Goal: Task Accomplishment & Management: Manage account settings

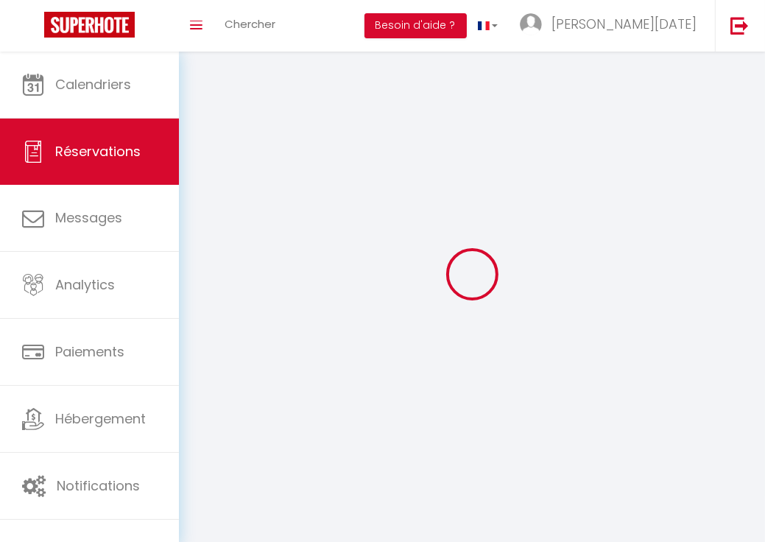
scroll to position [52, 0]
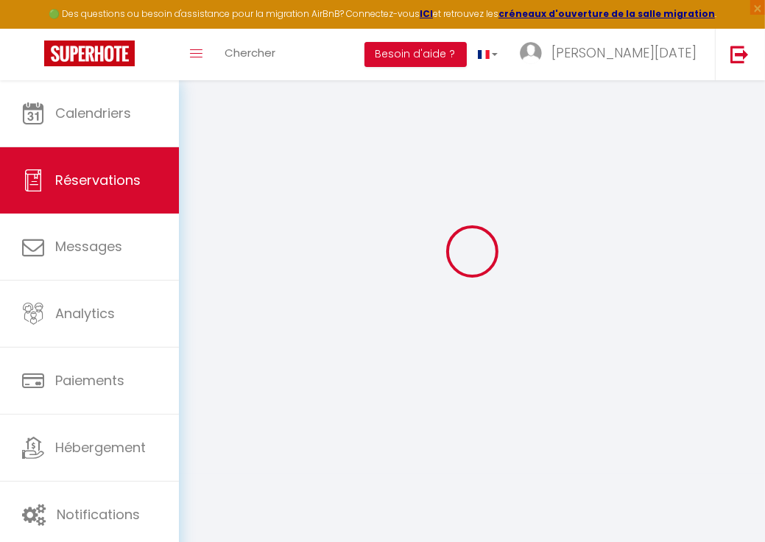
select select
checkbox input "false"
type textarea "** THIS RESERVATION HAS BEEN PRE-PAID ** Reservation has a cancellation grace p…"
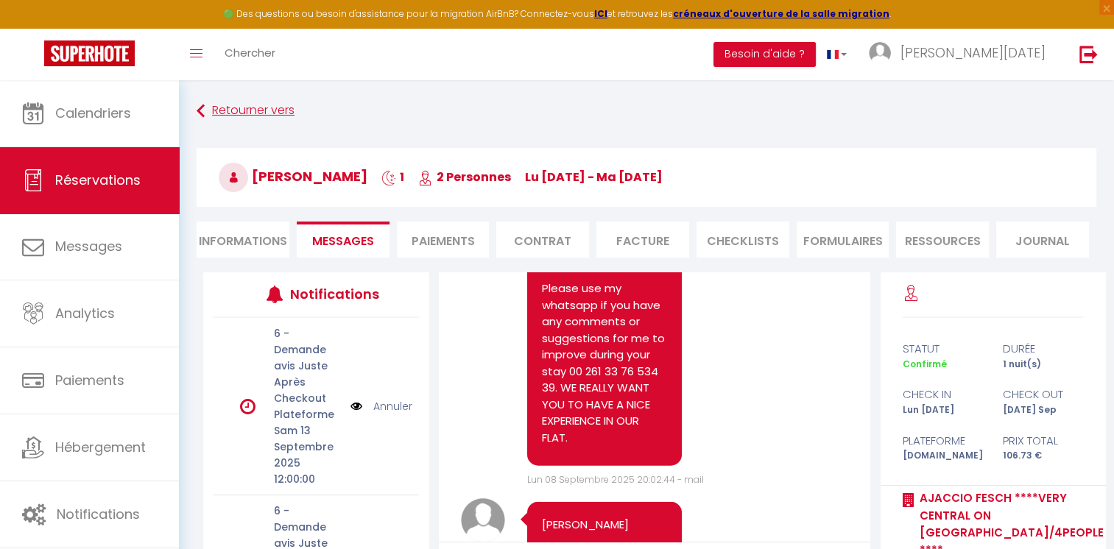
scroll to position [14822, 0]
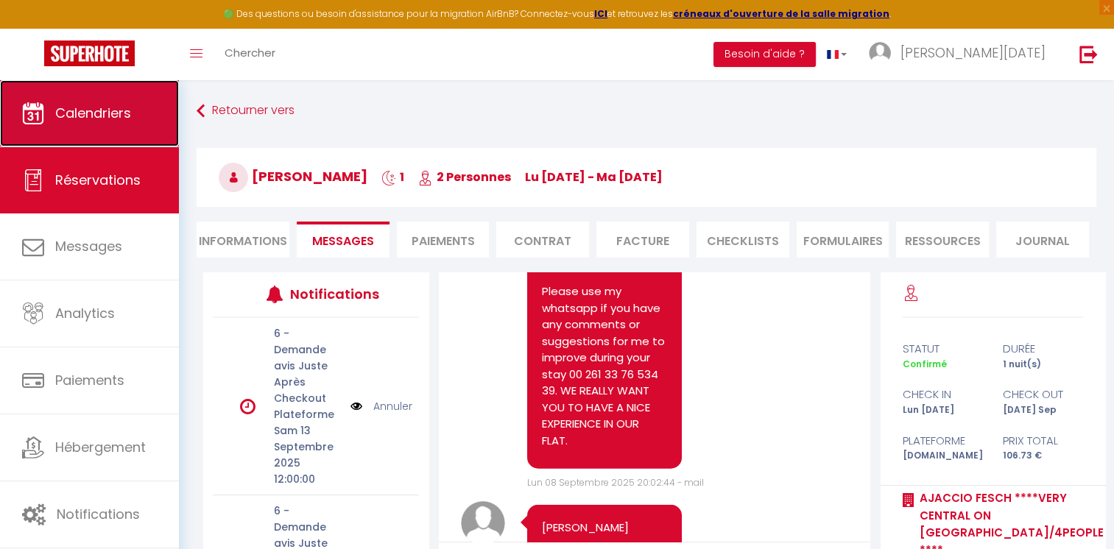
click at [122, 132] on link "Calendriers" at bounding box center [89, 113] width 179 height 66
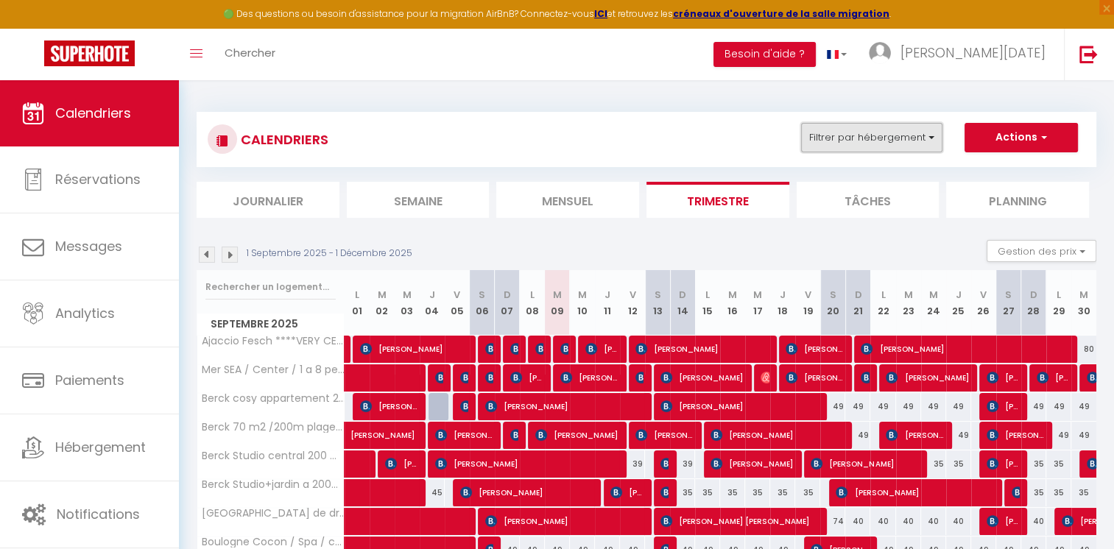
click at [765, 131] on button "Filtrer par hébergement" at bounding box center [871, 137] width 141 height 29
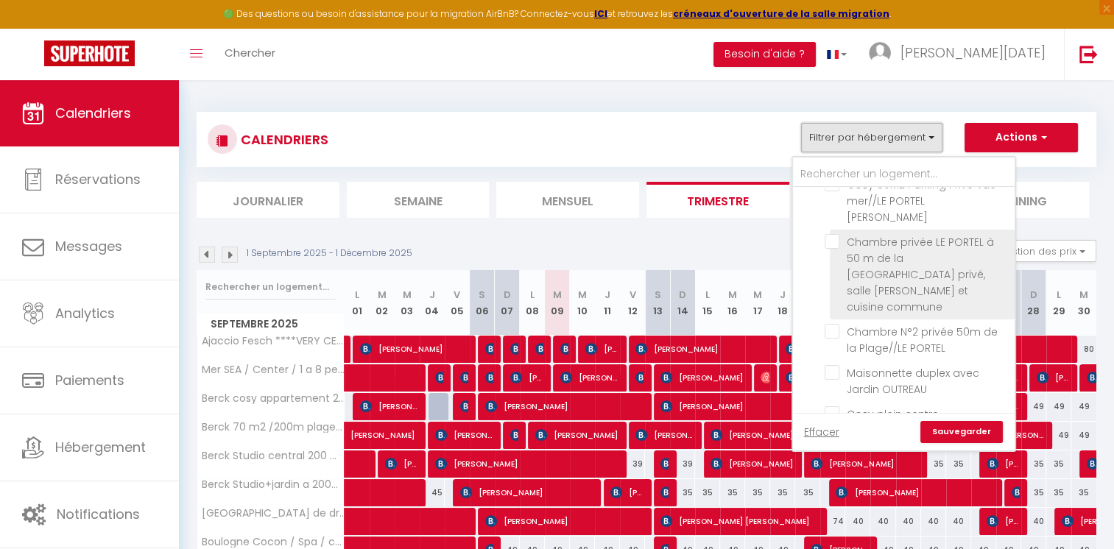
scroll to position [1620, 0]
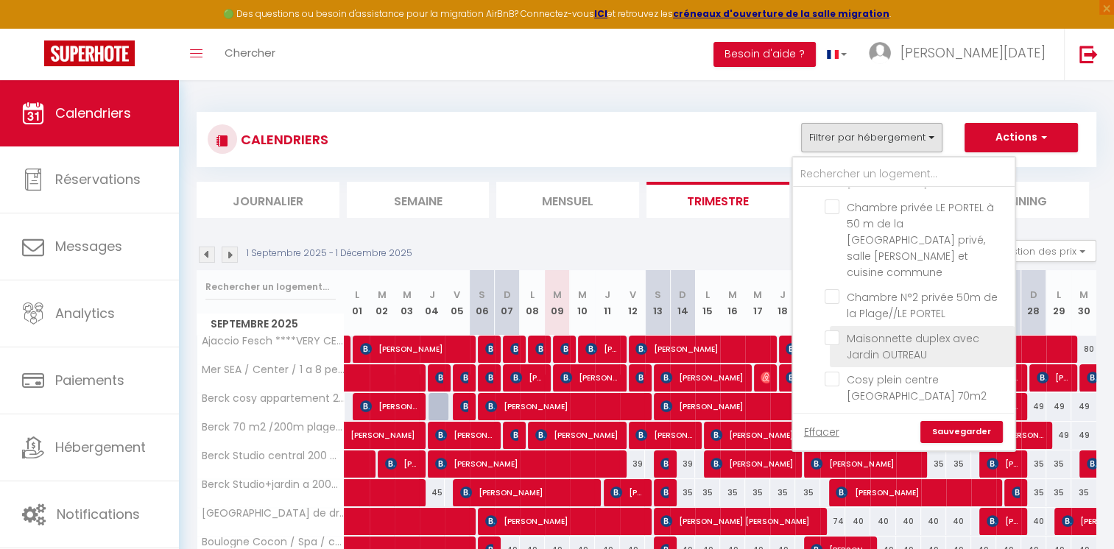
click at [765, 331] on input "Maisonnette duplex avec Jardin OUTREAU" at bounding box center [917, 338] width 185 height 15
checkbox input "true"
checkbox input "false"
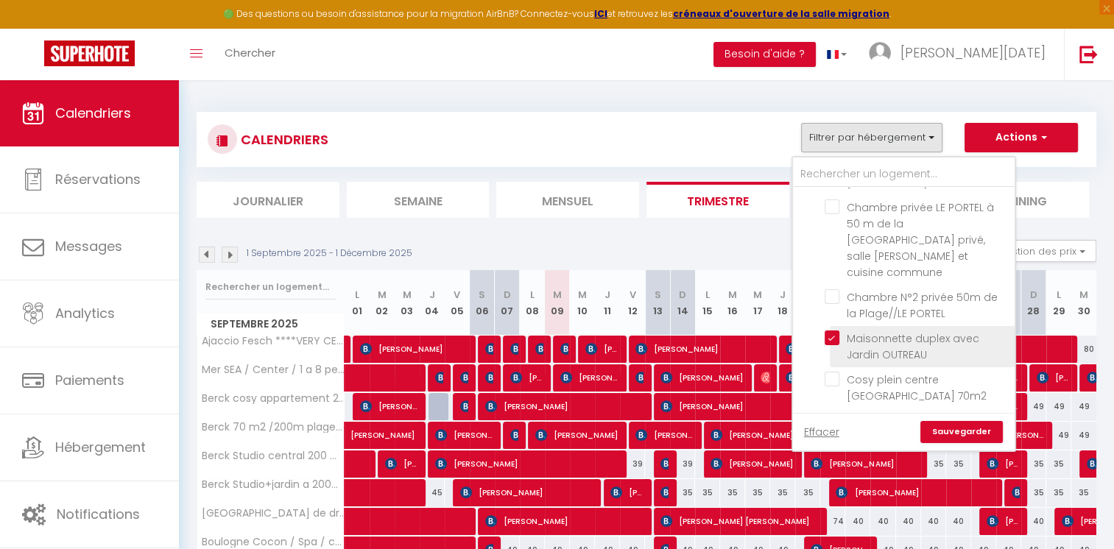
checkbox input "false"
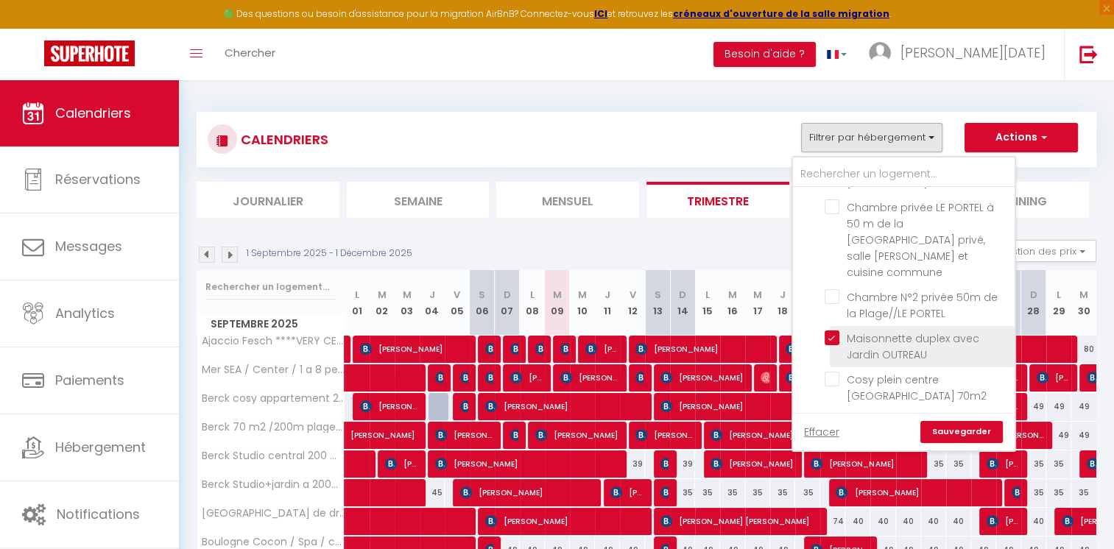
checkbox input "false"
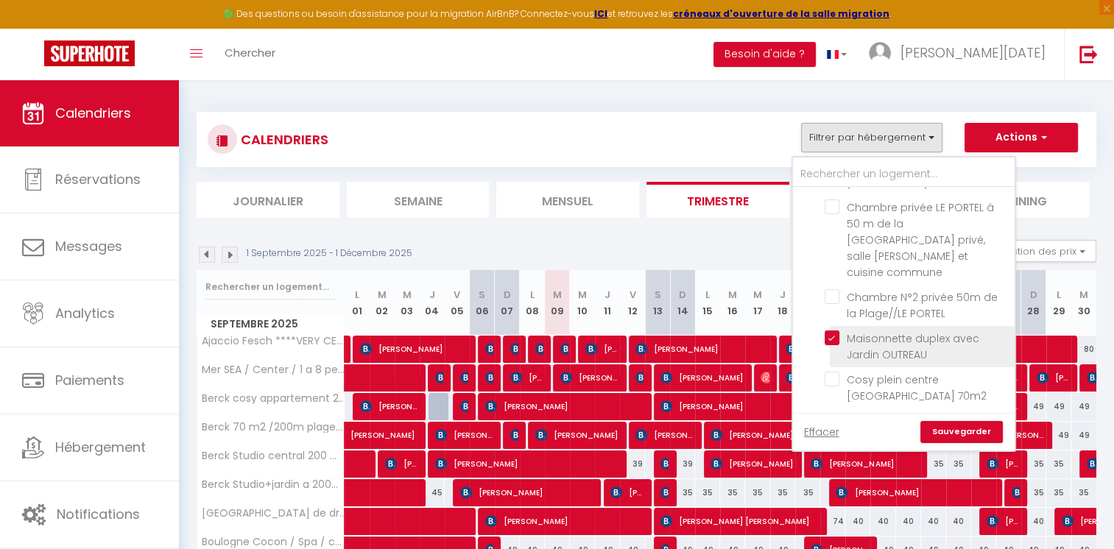
checkbox input "false"
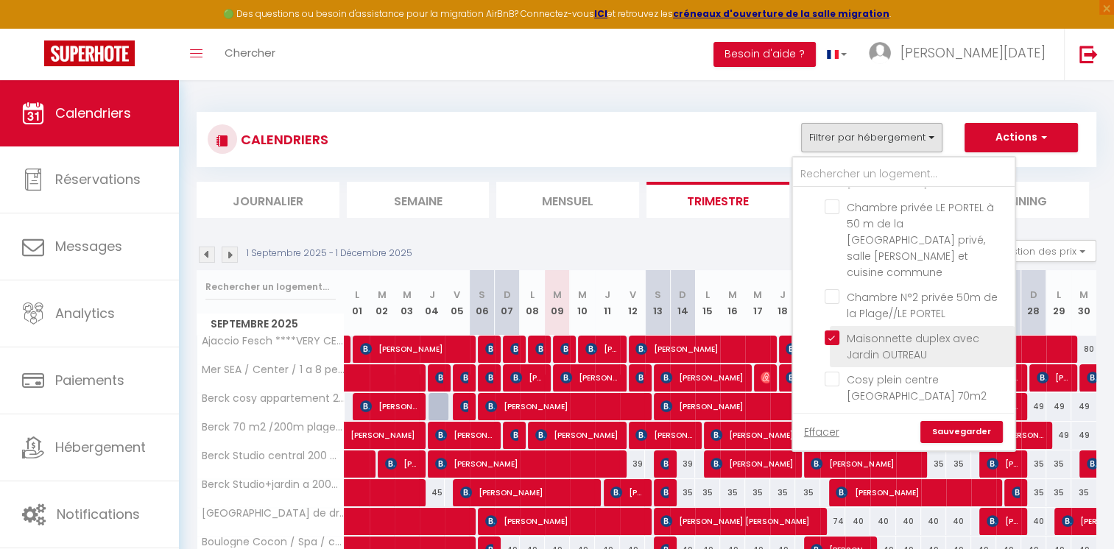
checkbox input "false"
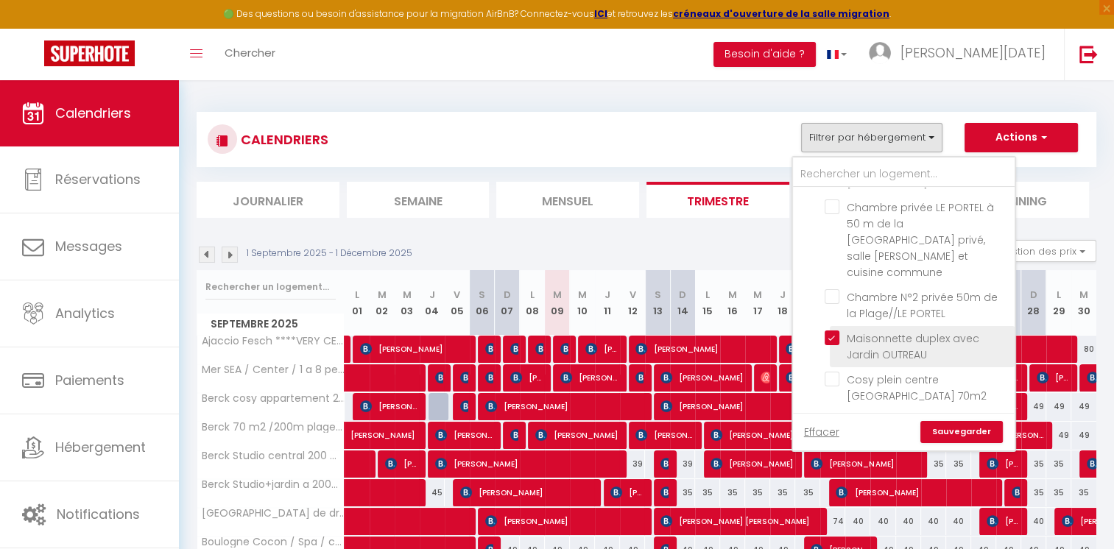
checkbox input "false"
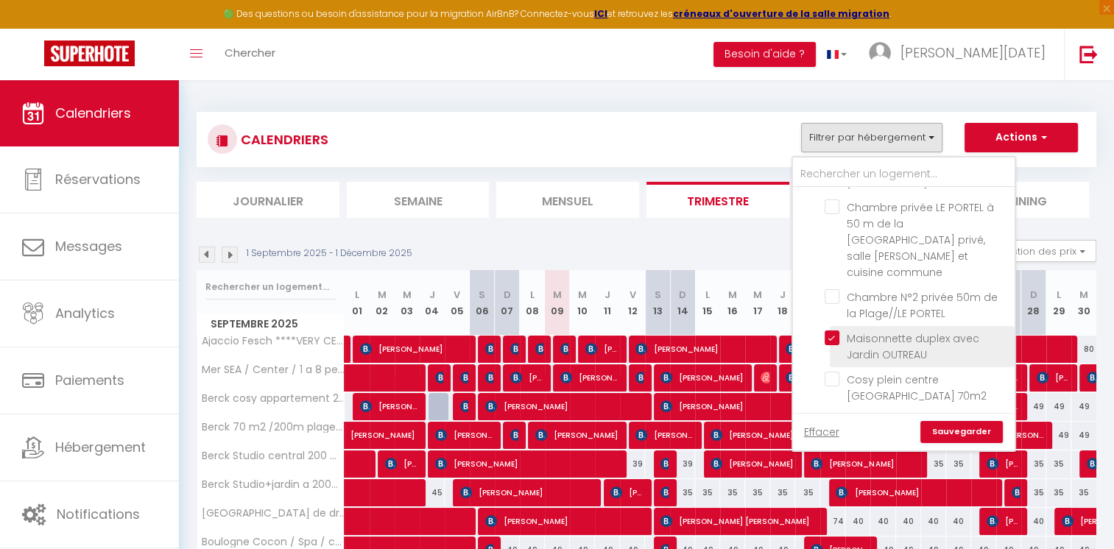
checkbox input "false"
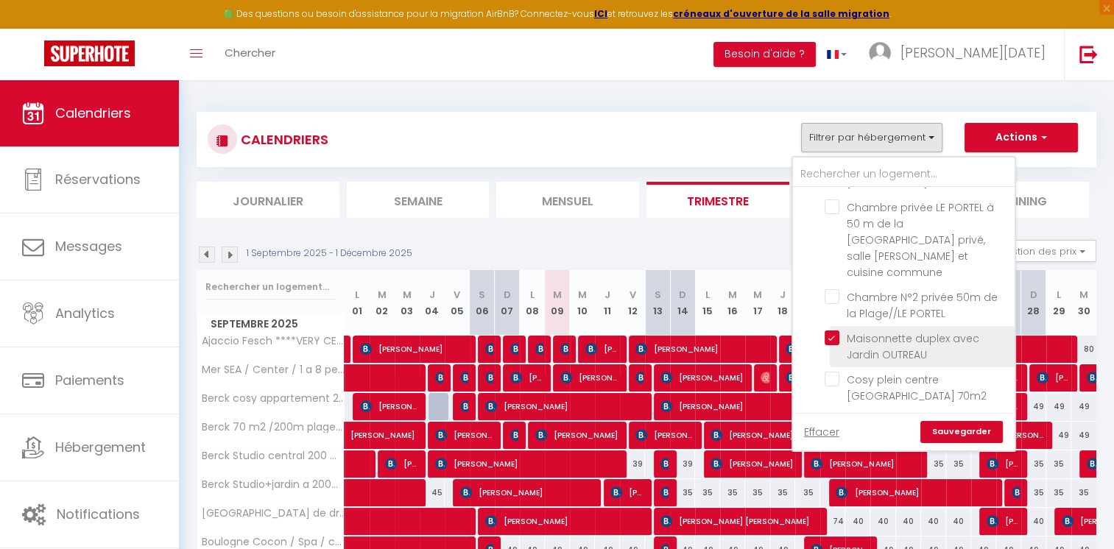
checkbox input "false"
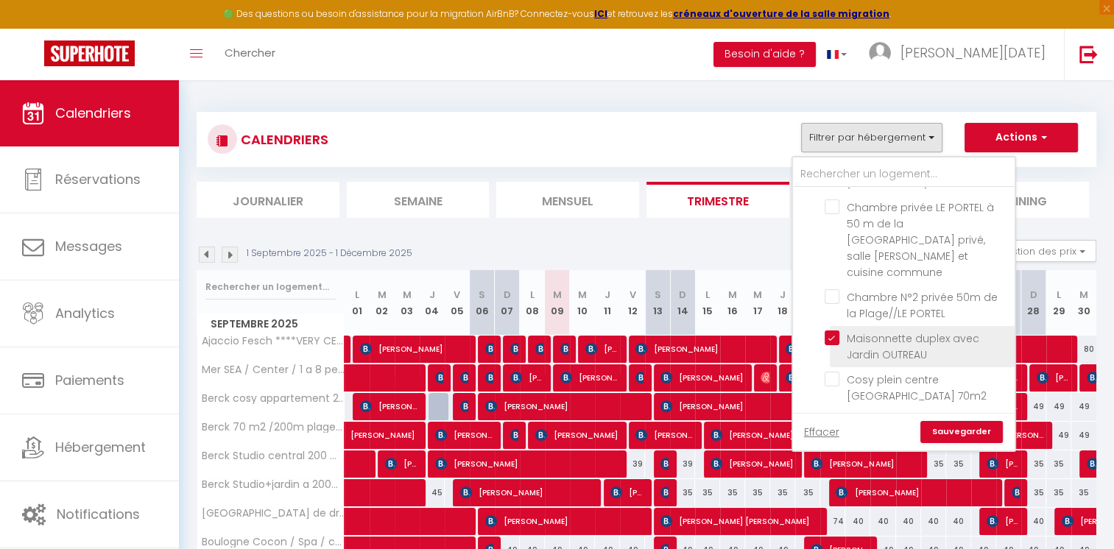
checkbox input "false"
click at [765, 432] on link "Sauvegarder" at bounding box center [962, 432] width 82 height 22
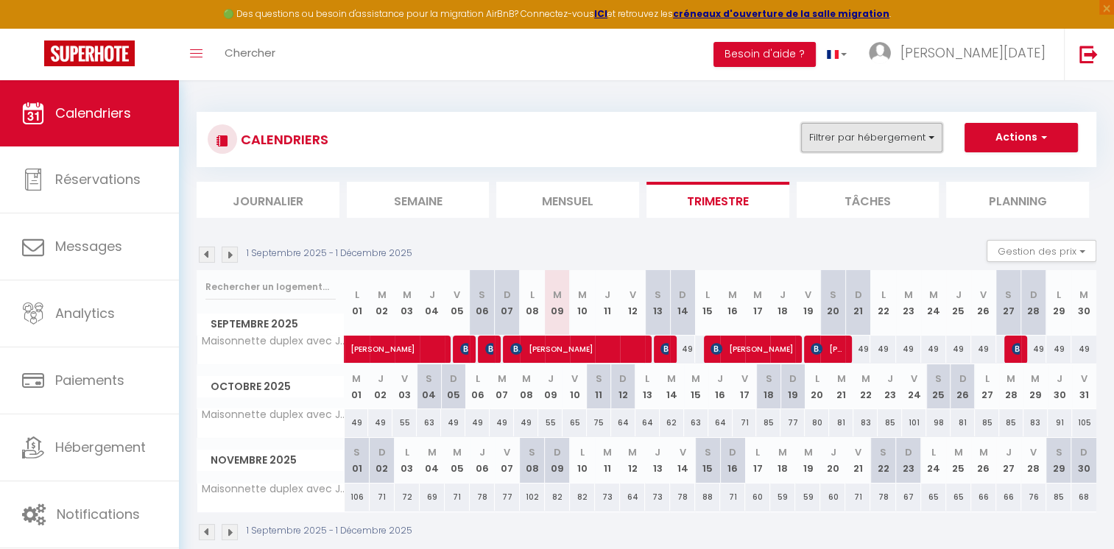
click at [765, 133] on button "Filtrer par hébergement" at bounding box center [871, 137] width 141 height 29
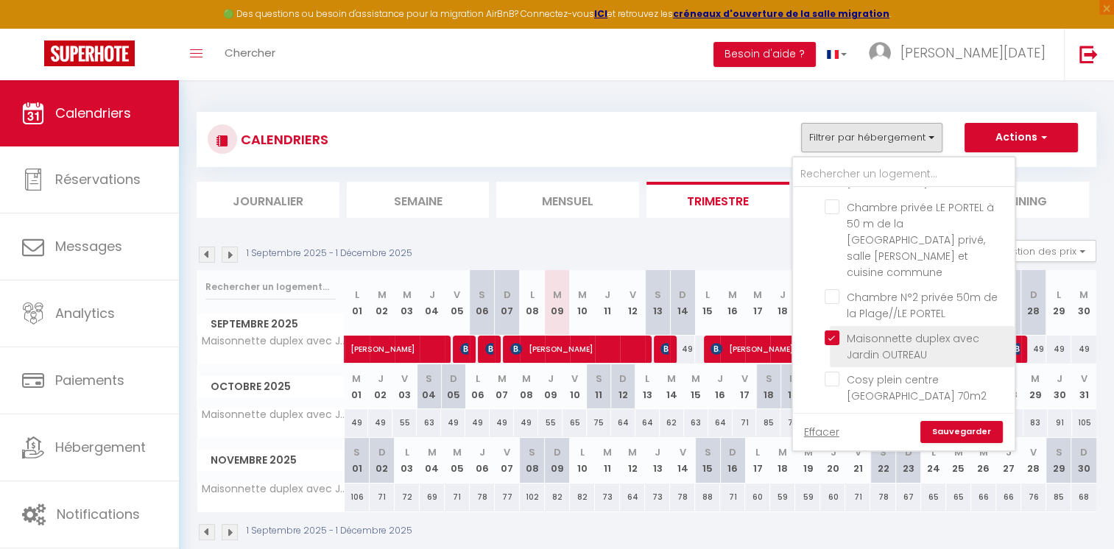
click at [765, 331] on input "Maisonnette duplex avec Jardin OUTREAU" at bounding box center [917, 338] width 185 height 15
checkbox input "false"
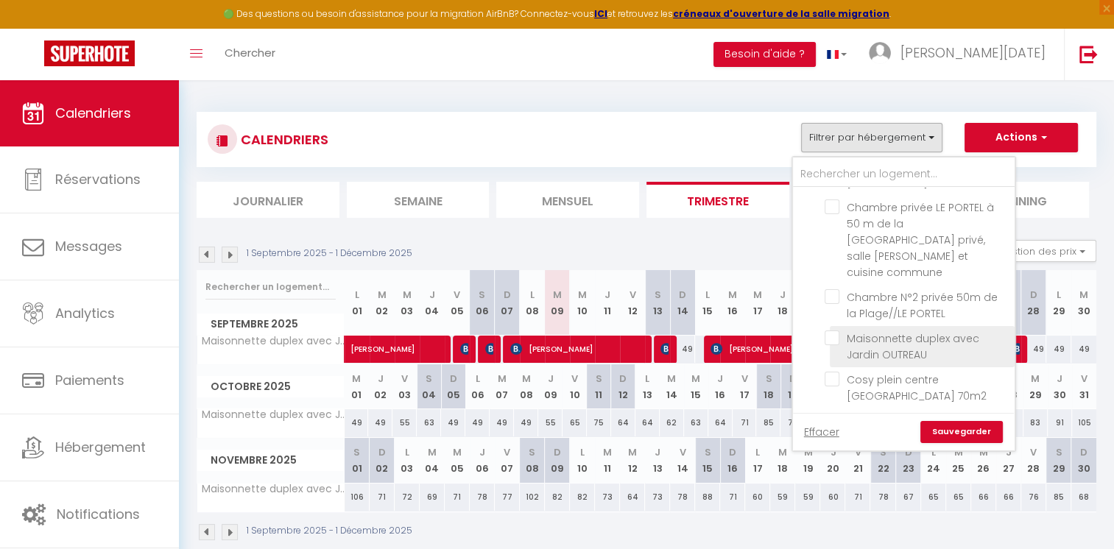
checkbox input "false"
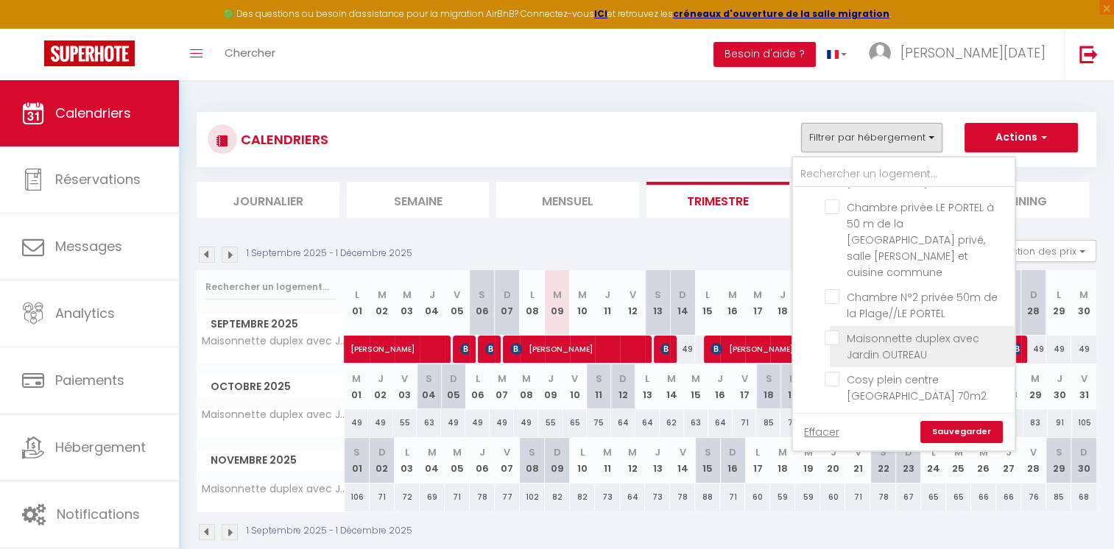
checkbox input "false"
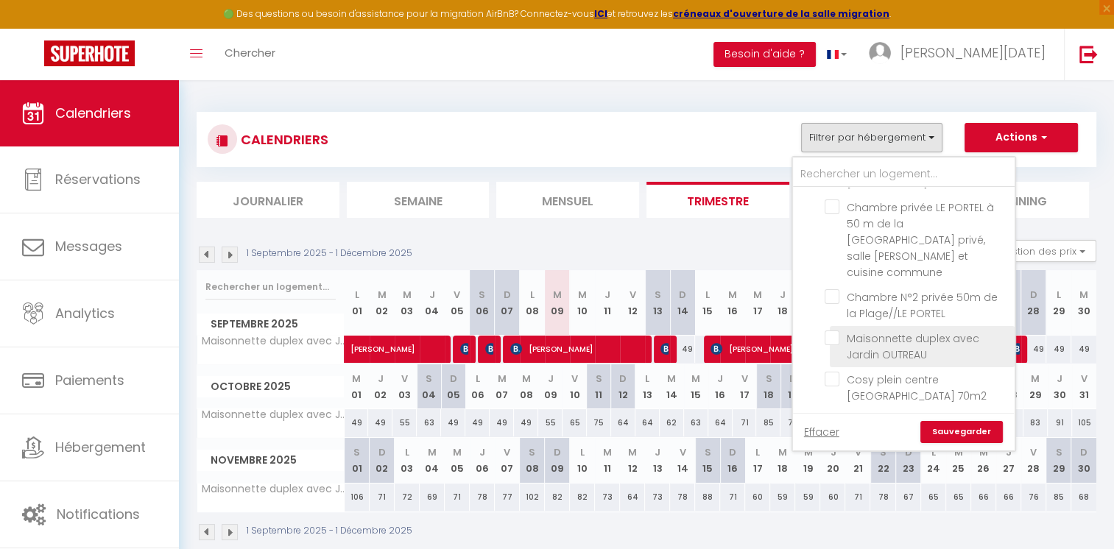
checkbox input "false"
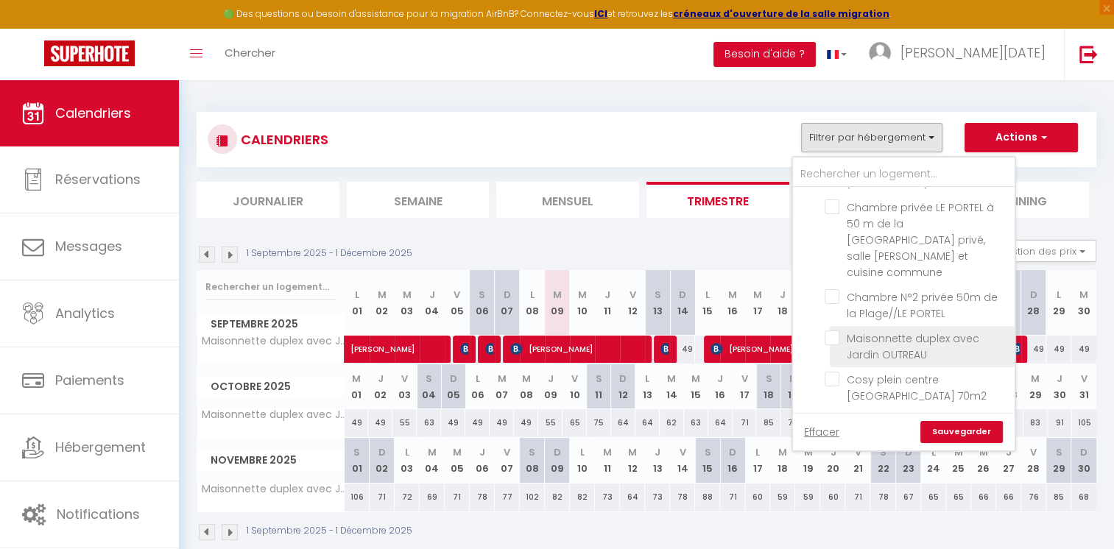
checkbox input "false"
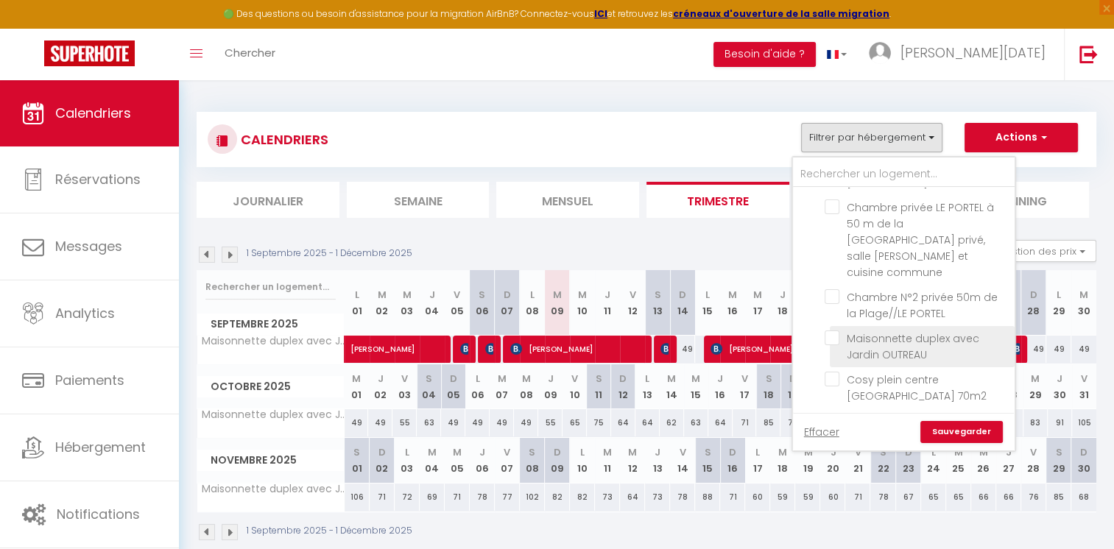
checkbox input "false"
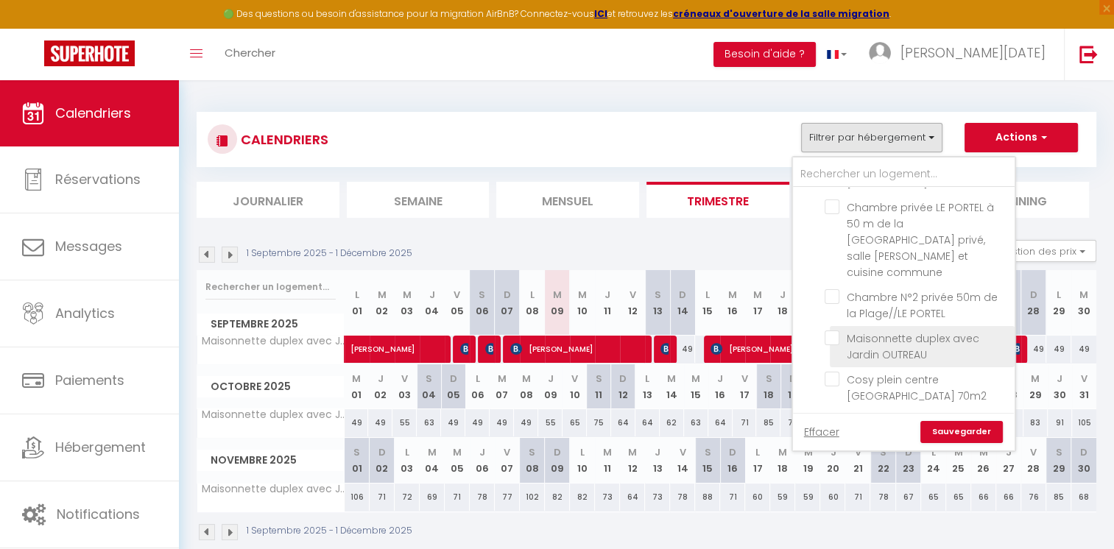
checkbox input "false"
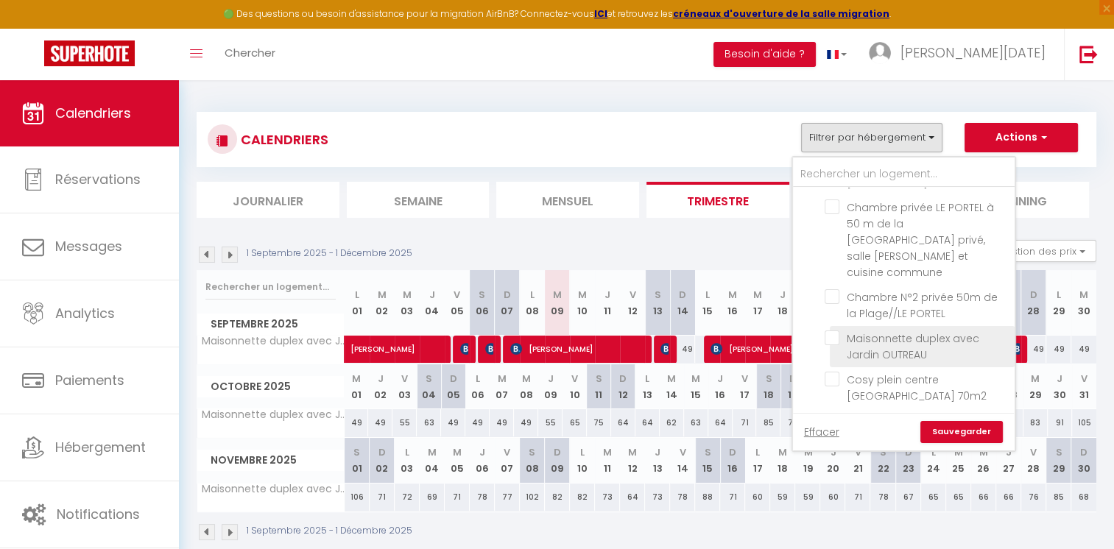
checkbox input "false"
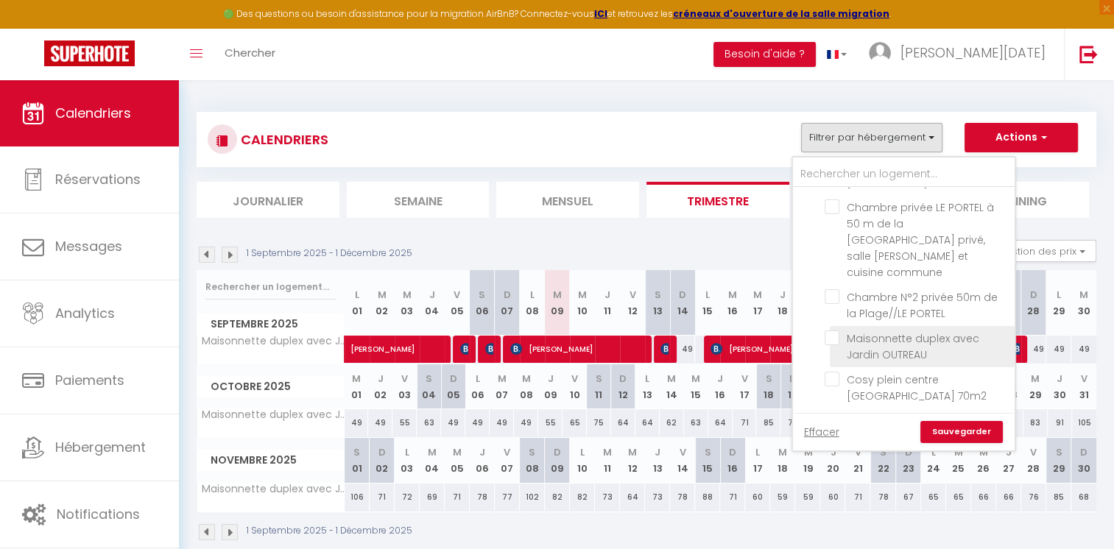
checkbox input "false"
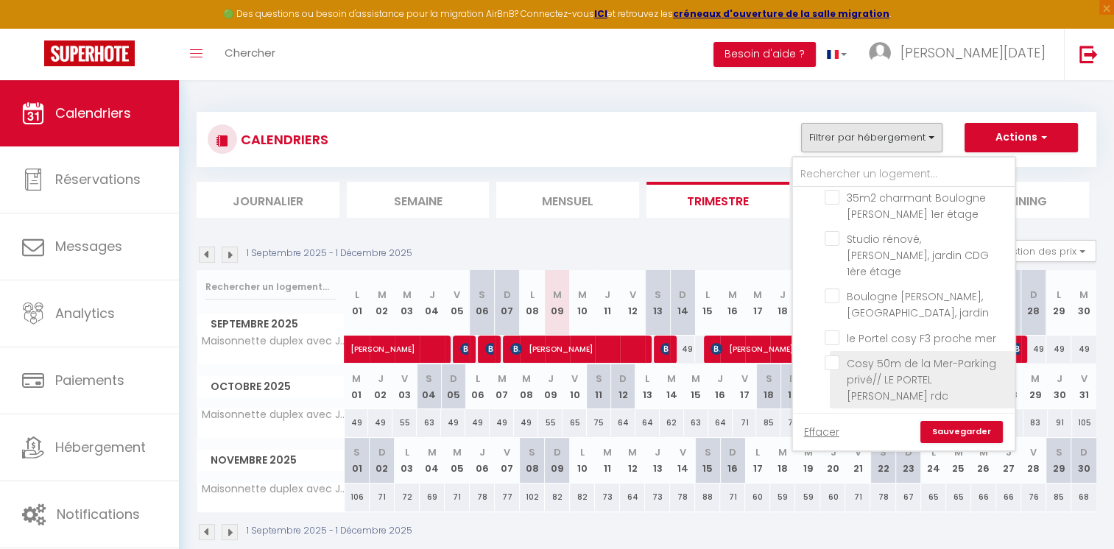
scroll to position [1324, 0]
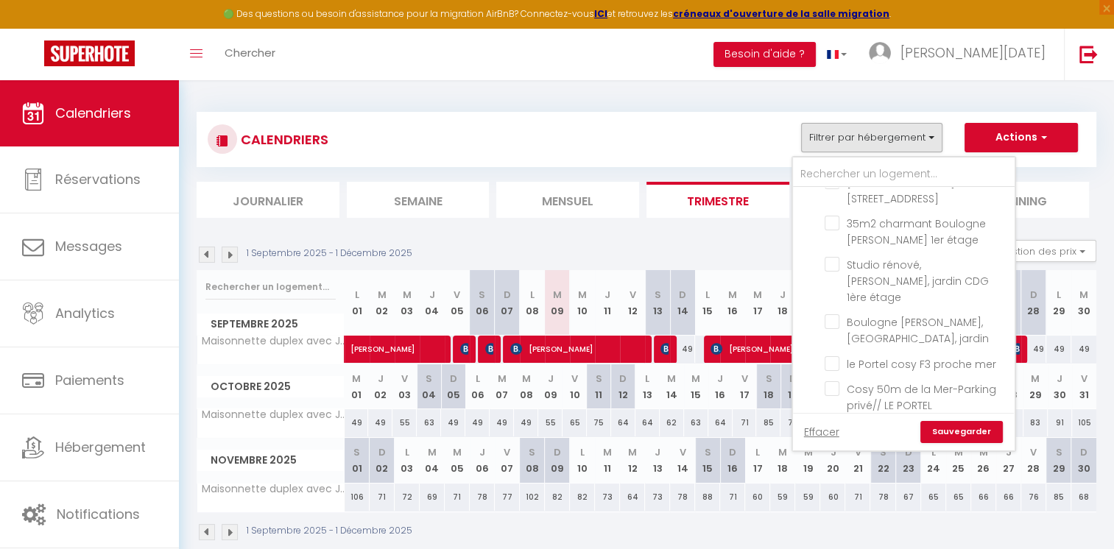
click at [742, 251] on div "1 Septembre 2025 - 1 Décembre 2025 Gestion des prix Nb Nuits minimum Règles Dis…" at bounding box center [647, 255] width 900 height 30
